Goal: Task Accomplishment & Management: Use online tool/utility

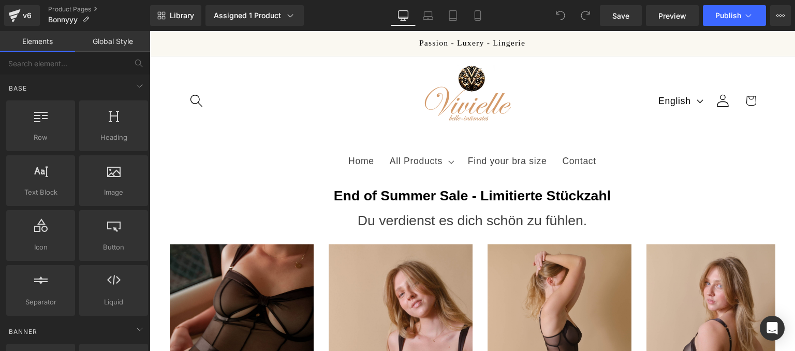
click at [280, 193] on h1 "End of Summer Sale - Limitierte Stückzahl" at bounding box center [472, 195] width 629 height 17
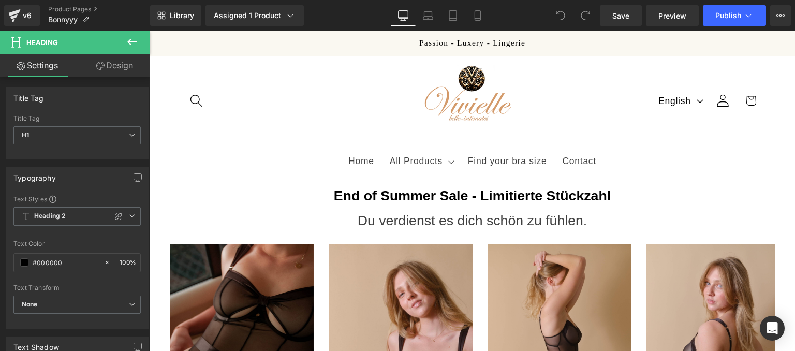
click at [89, 72] on link "Design" at bounding box center [114, 65] width 75 height 23
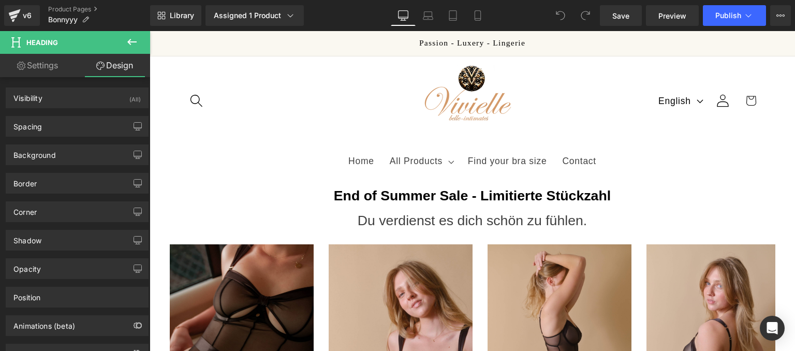
click at [48, 71] on link "Settings" at bounding box center [37, 65] width 75 height 23
type input "100"
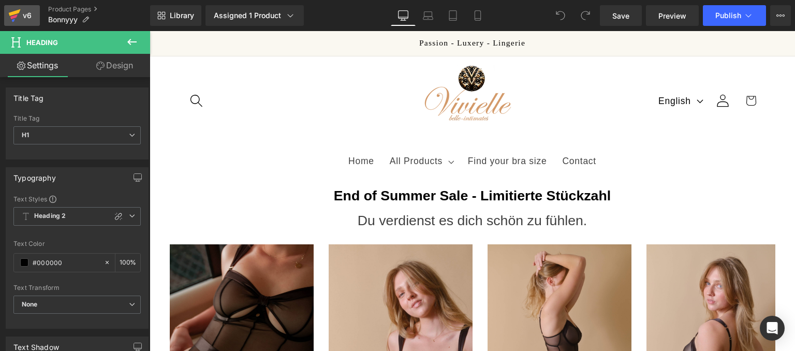
click at [12, 5] on icon at bounding box center [14, 16] width 12 height 26
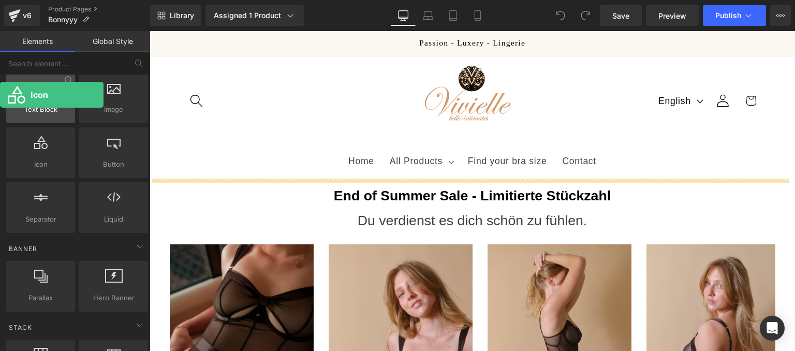
drag, startPoint x: 17, startPoint y: 147, endPoint x: 11, endPoint y: 100, distance: 46.9
click at [11, 100] on div "Row rows, columns, layouts, div Heading headings, titles, h1,h2,h3,h4,h5,h6 Tex…" at bounding box center [77, 126] width 146 height 220
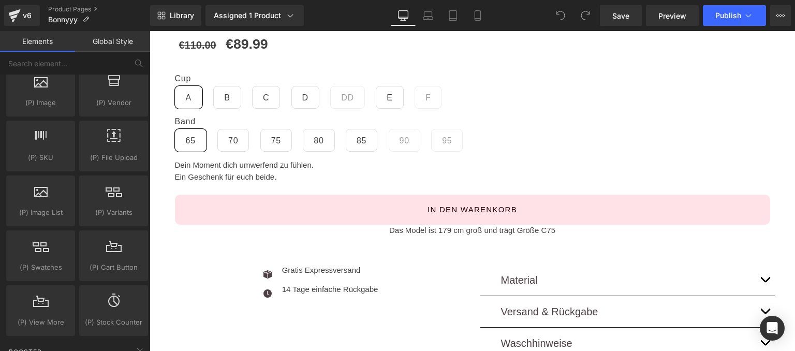
scroll to position [579, 0]
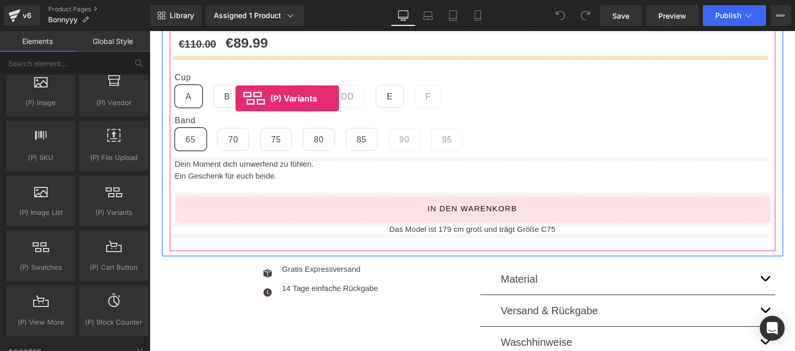
drag, startPoint x: 245, startPoint y: 246, endPoint x: 236, endPoint y: 83, distance: 163.4
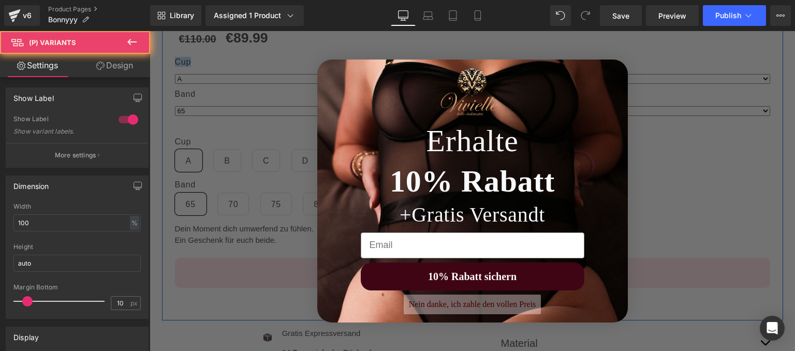
scroll to position [574, 0]
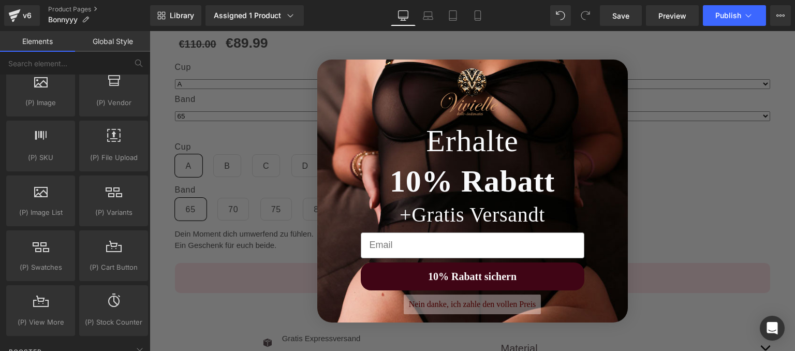
click at [488, 301] on button "Nein danke, ich zahle den vollen Preis" at bounding box center [473, 305] width 138 height 20
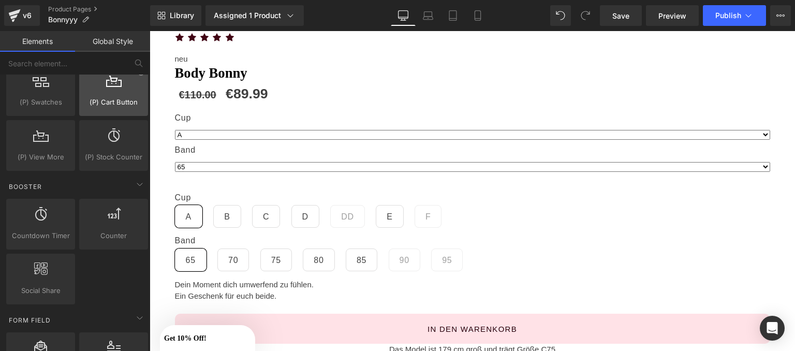
scroll to position [1300, 0]
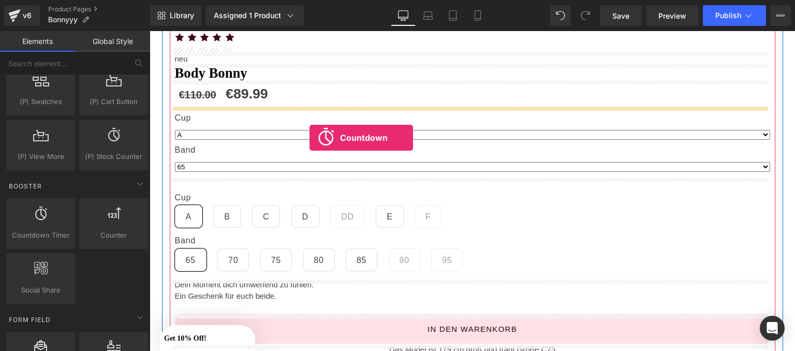
drag, startPoint x: 192, startPoint y: 244, endPoint x: 310, endPoint y: 137, distance: 159.1
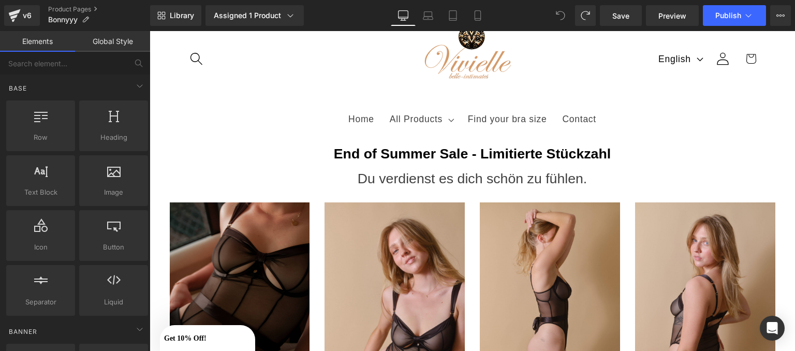
scroll to position [0, 0]
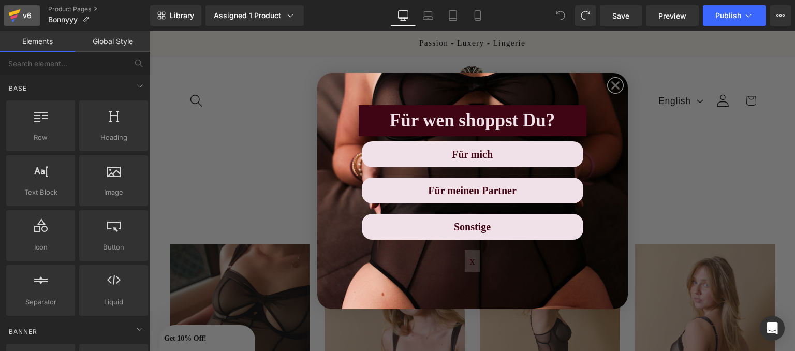
click at [24, 13] on div "v6" at bounding box center [27, 15] width 13 height 13
